Goal: Information Seeking & Learning: Understand process/instructions

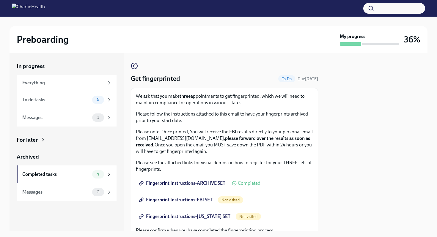
click at [198, 200] on span "Fingerprint Instructions-FBI SET" at bounding box center [176, 200] width 72 height 6
click at [294, 192] on div "We ask that you make three appointments to get fingerprinted, which we will nee…" at bounding box center [224, 205] width 177 height 224
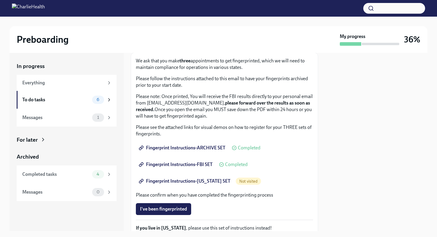
scroll to position [36, 0]
click at [198, 148] on span "Fingerprint Instructions-ARCHIVE SET" at bounding box center [182, 148] width 85 height 6
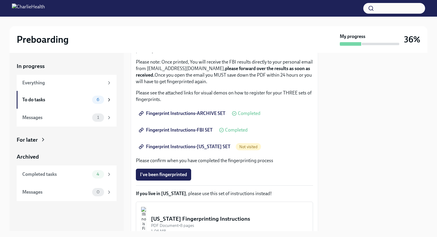
scroll to position [58, 0]
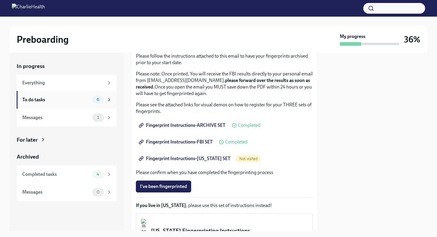
click at [36, 91] on div "To do tasks 6" at bounding box center [67, 100] width 100 height 18
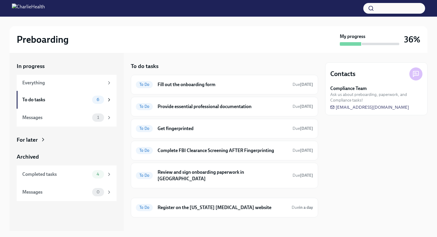
click at [41, 84] on div "Everything" at bounding box center [63, 83] width 82 height 7
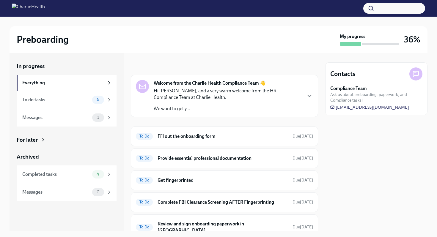
click at [362, 107] on span "[EMAIL_ADDRESS][DOMAIN_NAME]" at bounding box center [369, 107] width 79 height 6
drag, startPoint x: 412, startPoint y: 110, endPoint x: 336, endPoint y: 115, distance: 76.2
click at [336, 115] on div "Contacts Compliance Team Ask us about preboarding, paperwork, and Compliance ta…" at bounding box center [376, 88] width 102 height 53
